Goal: Information Seeking & Learning: Learn about a topic

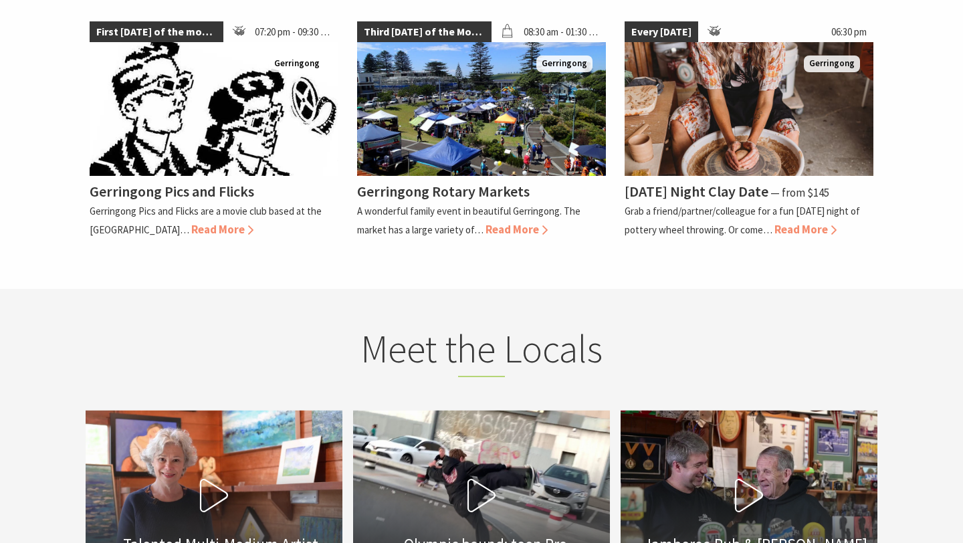
scroll to position [3326, 0]
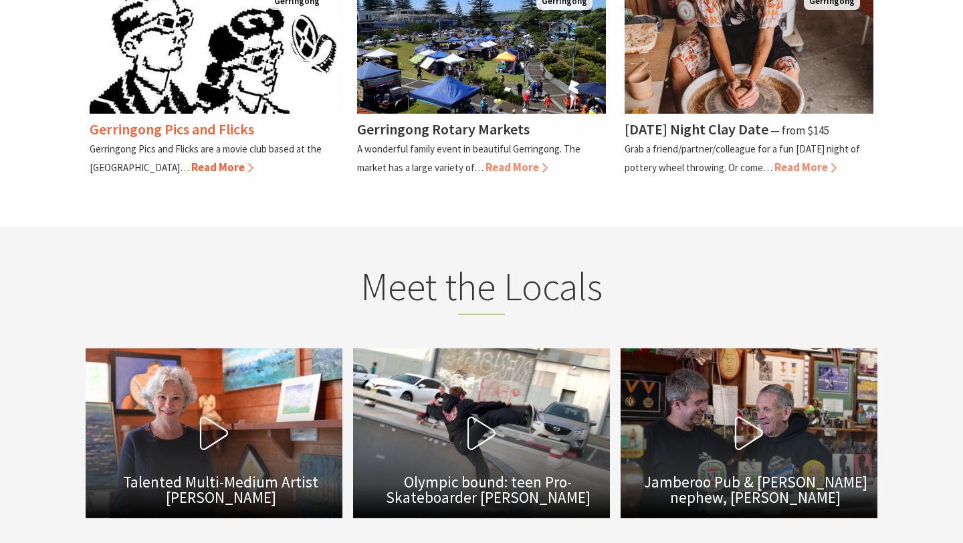
click at [227, 160] on span "Read More" at bounding box center [222, 167] width 62 height 15
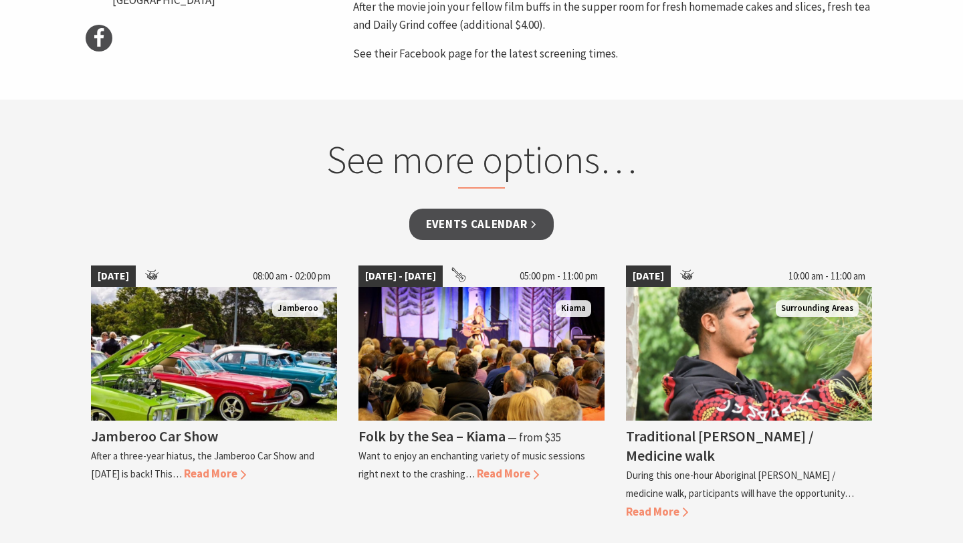
scroll to position [804, 0]
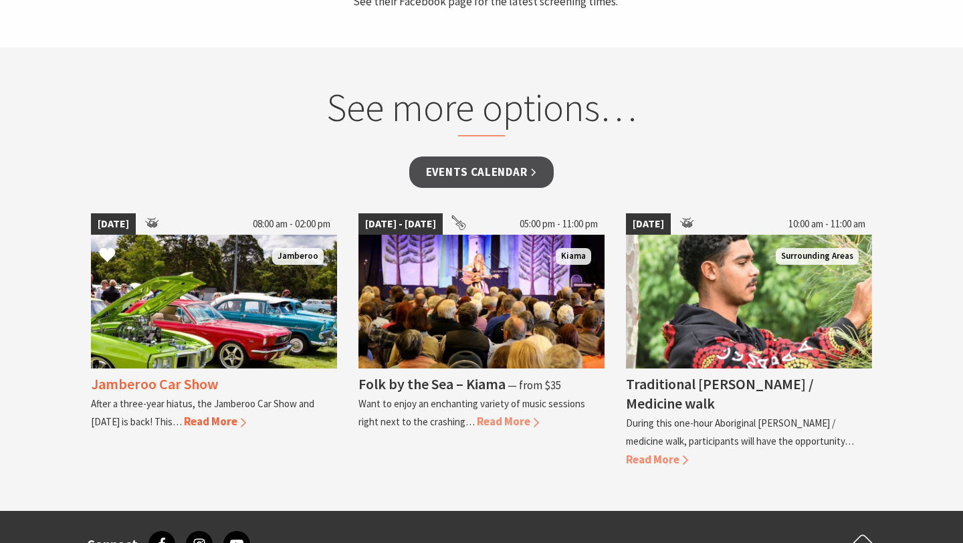
click at [265, 282] on img at bounding box center [214, 302] width 246 height 134
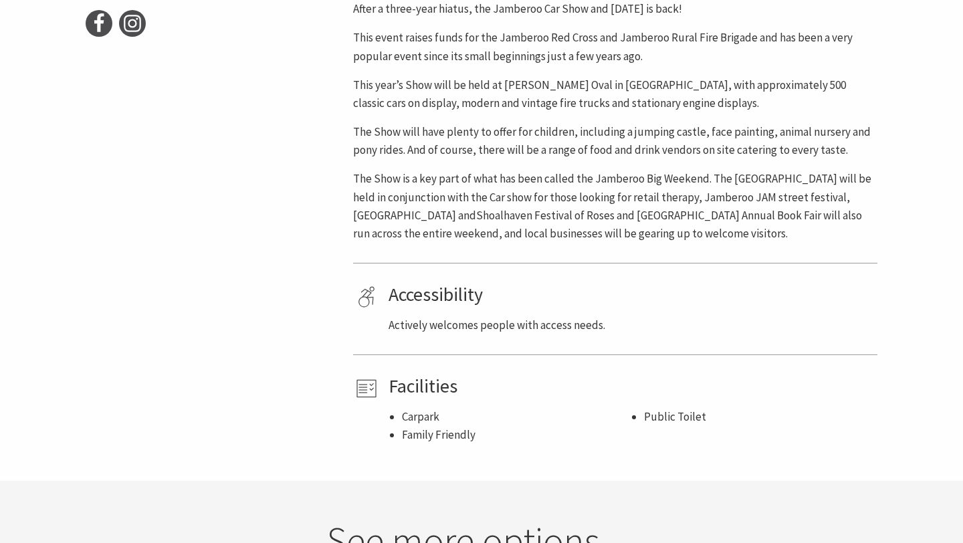
scroll to position [678, 0]
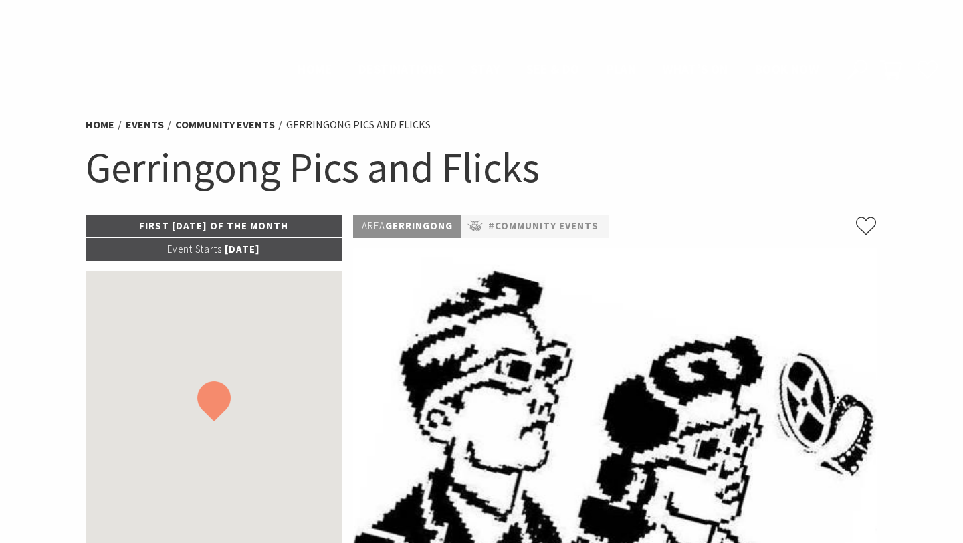
scroll to position [804, 0]
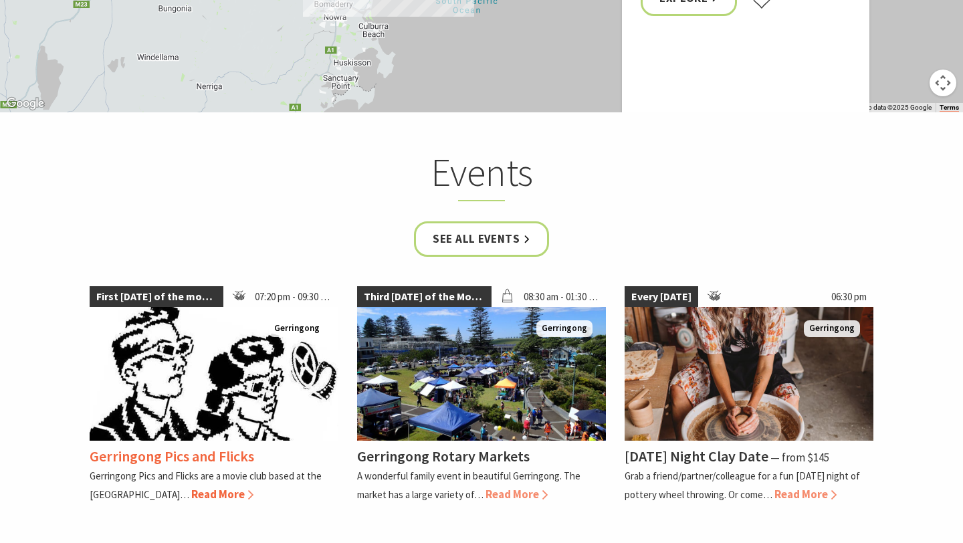
scroll to position [3097, 0]
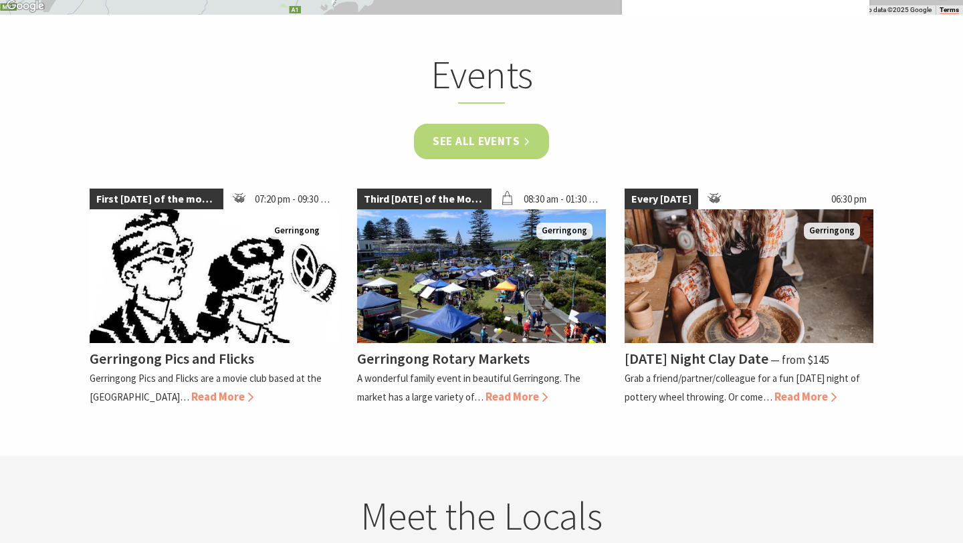
click at [476, 124] on link "See all Events" at bounding box center [481, 141] width 135 height 35
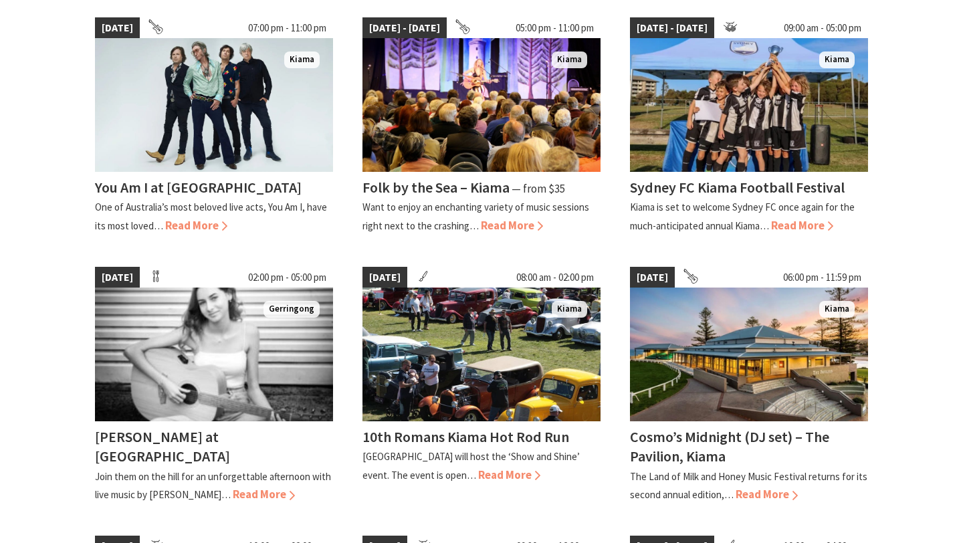
scroll to position [398, 0]
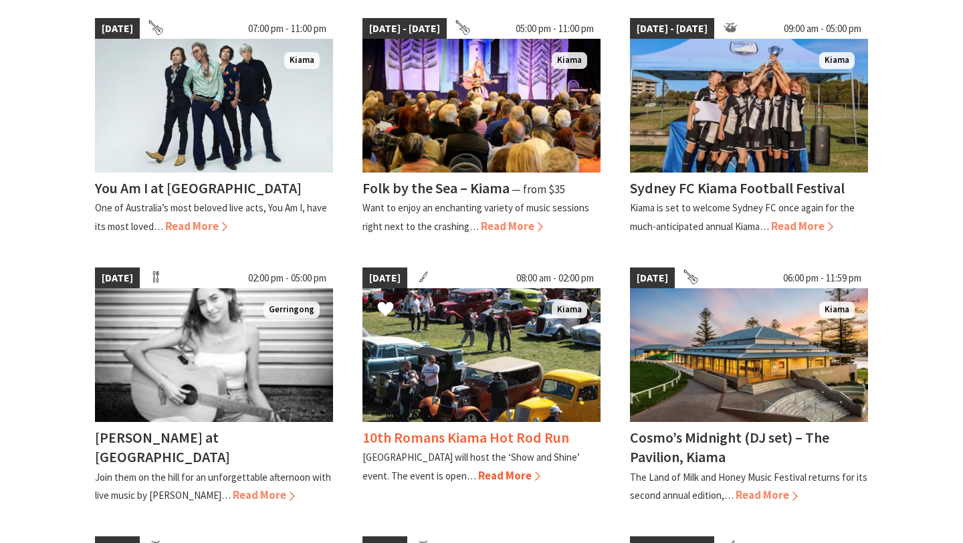
click at [490, 469] on span "Read More" at bounding box center [509, 475] width 62 height 15
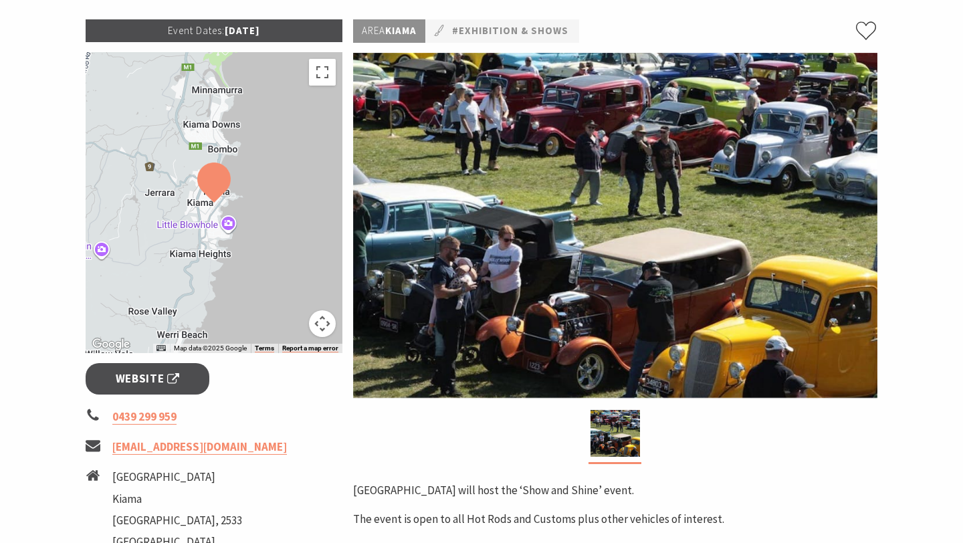
scroll to position [182, 0]
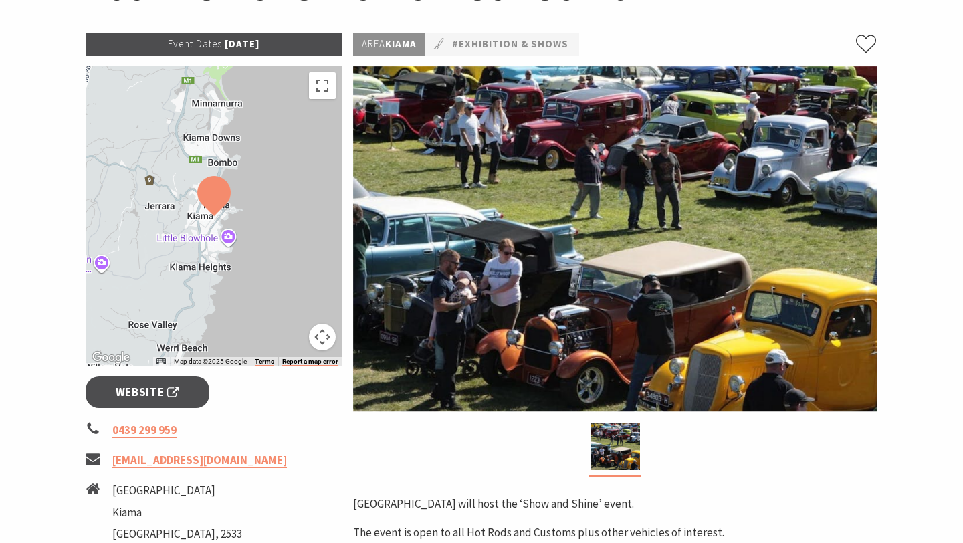
click at [555, 312] on img at bounding box center [615, 238] width 525 height 345
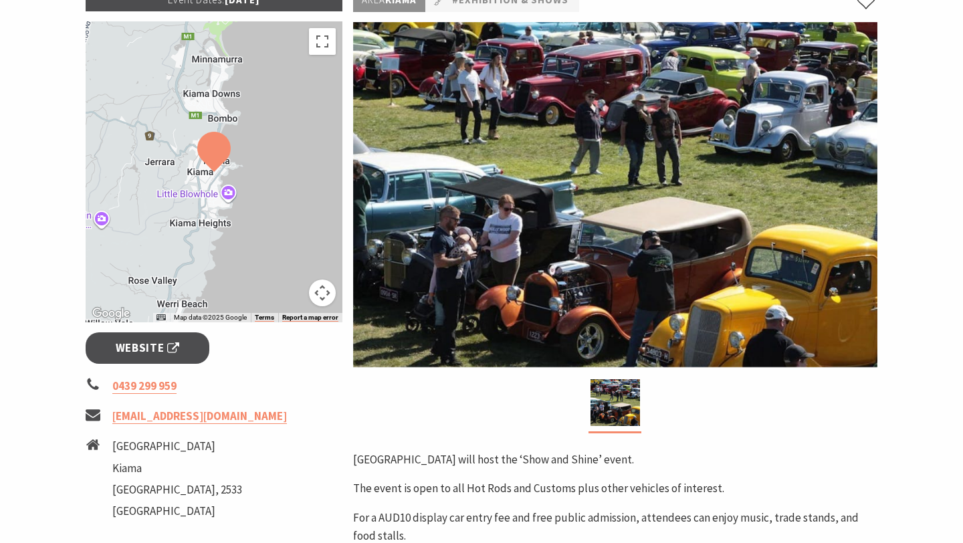
scroll to position [227, 0]
